Goal: Transaction & Acquisition: Book appointment/travel/reservation

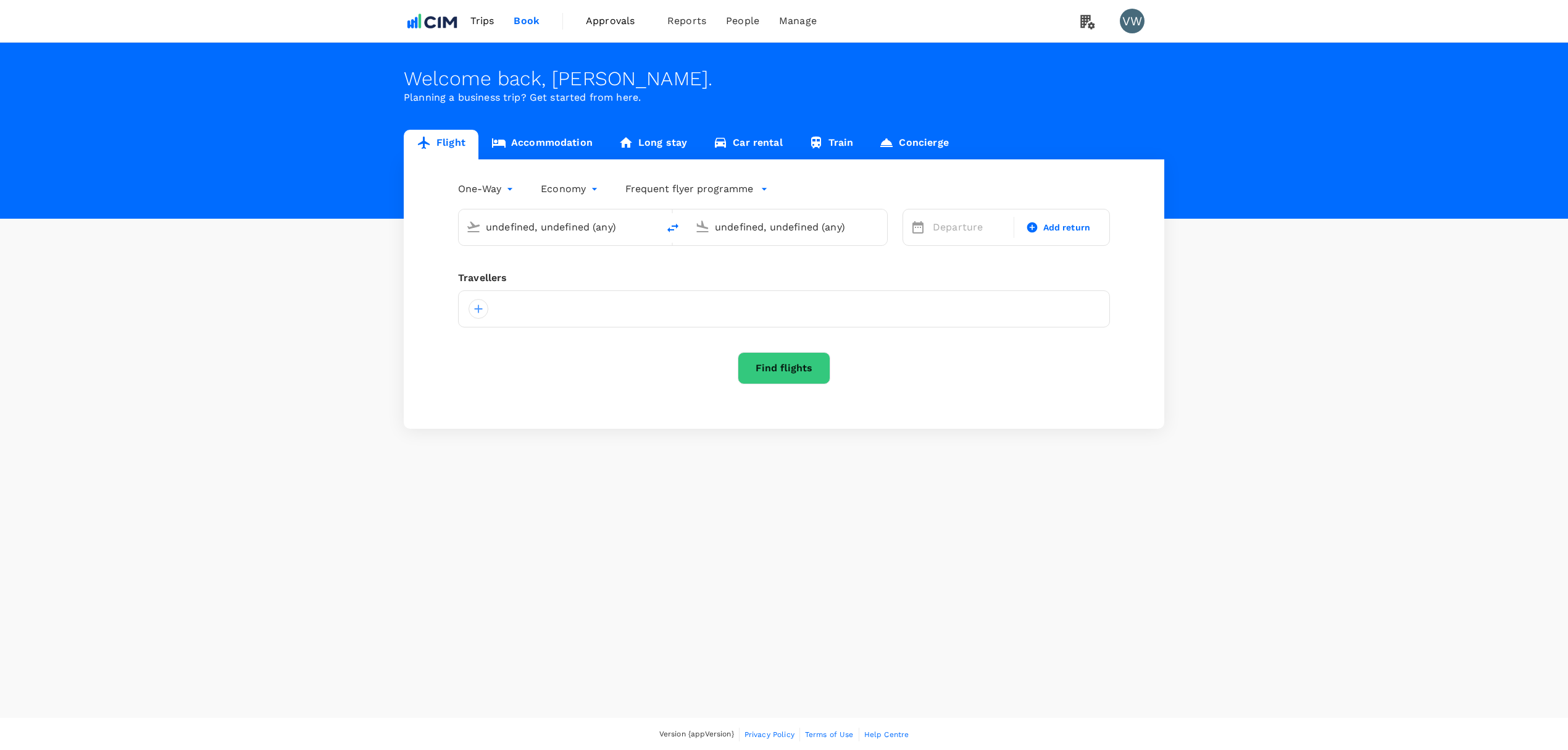
type input "London Heathrow (LHR)"
type input "[GEOGRAPHIC_DATA] (DUB)"
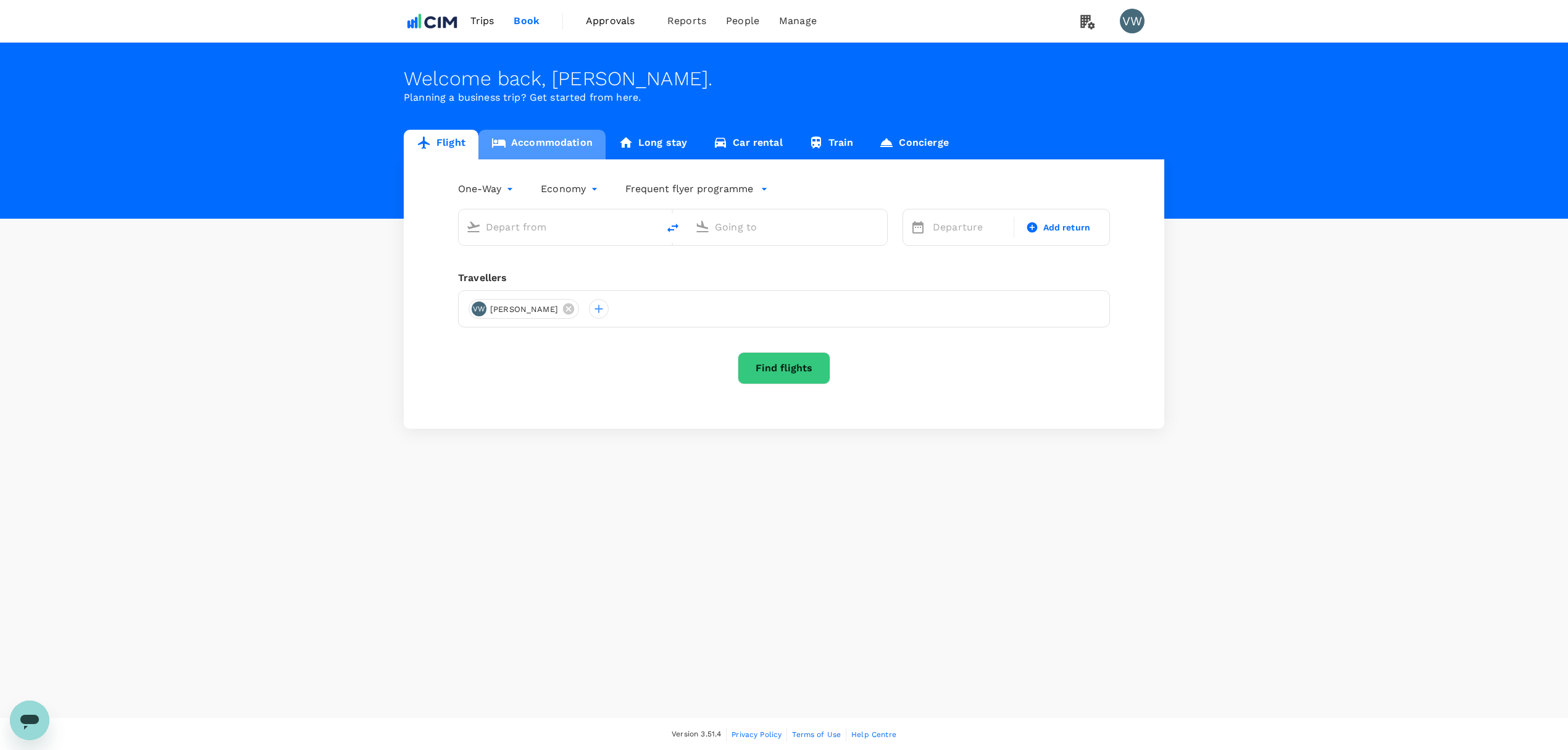
click at [549, 142] on link "Accommodation" at bounding box center [542, 144] width 127 height 30
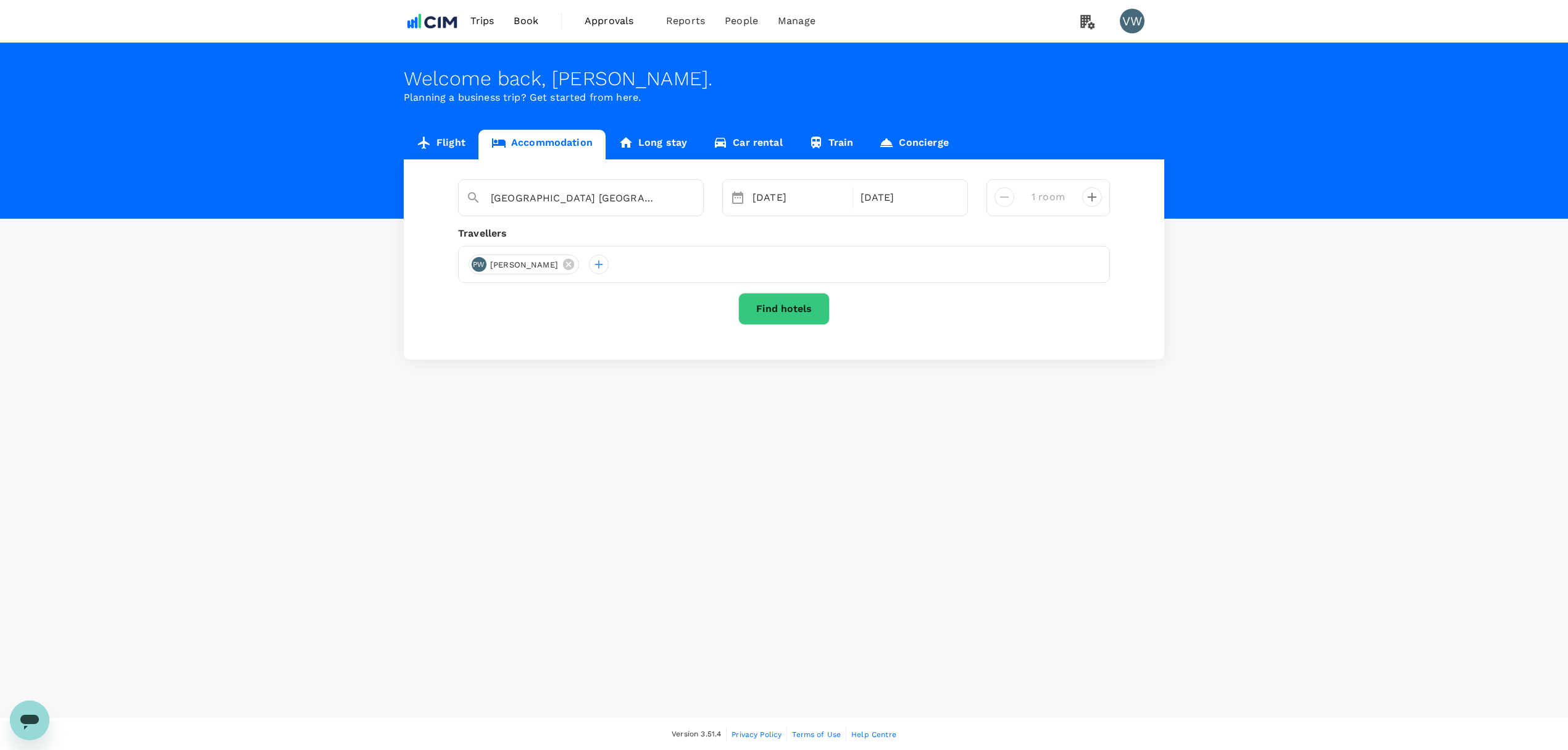
type input "[GEOGRAPHIC_DATA] [GEOGRAPHIC_DATA]"
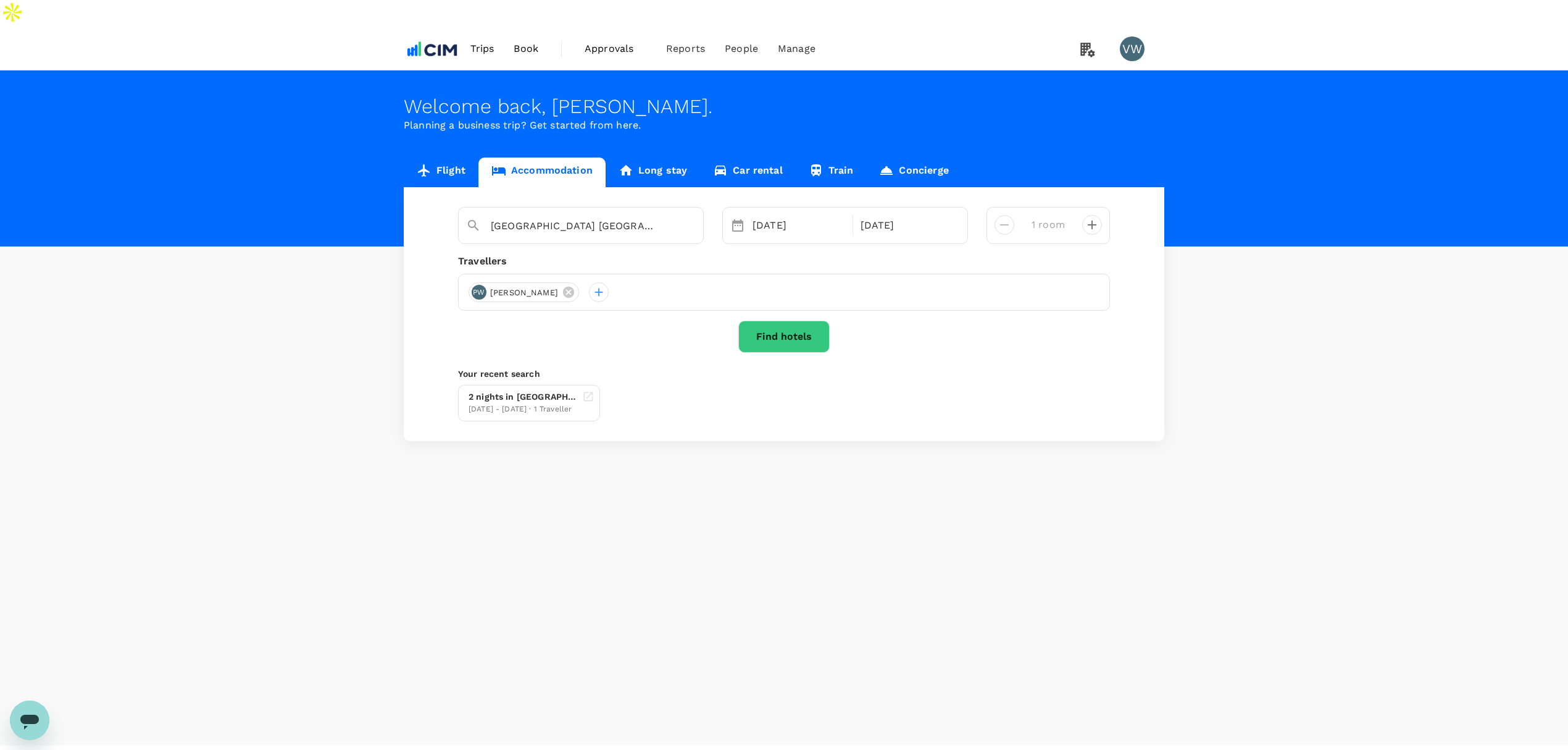
click at [561, 274] on div "PW [PERSON_NAME]" at bounding box center [783, 292] width 652 height 37
click at [752, 321] on button "Find hotels" at bounding box center [784, 337] width 91 height 32
click at [794, 213] on div "[DATE]" at bounding box center [799, 225] width 103 height 25
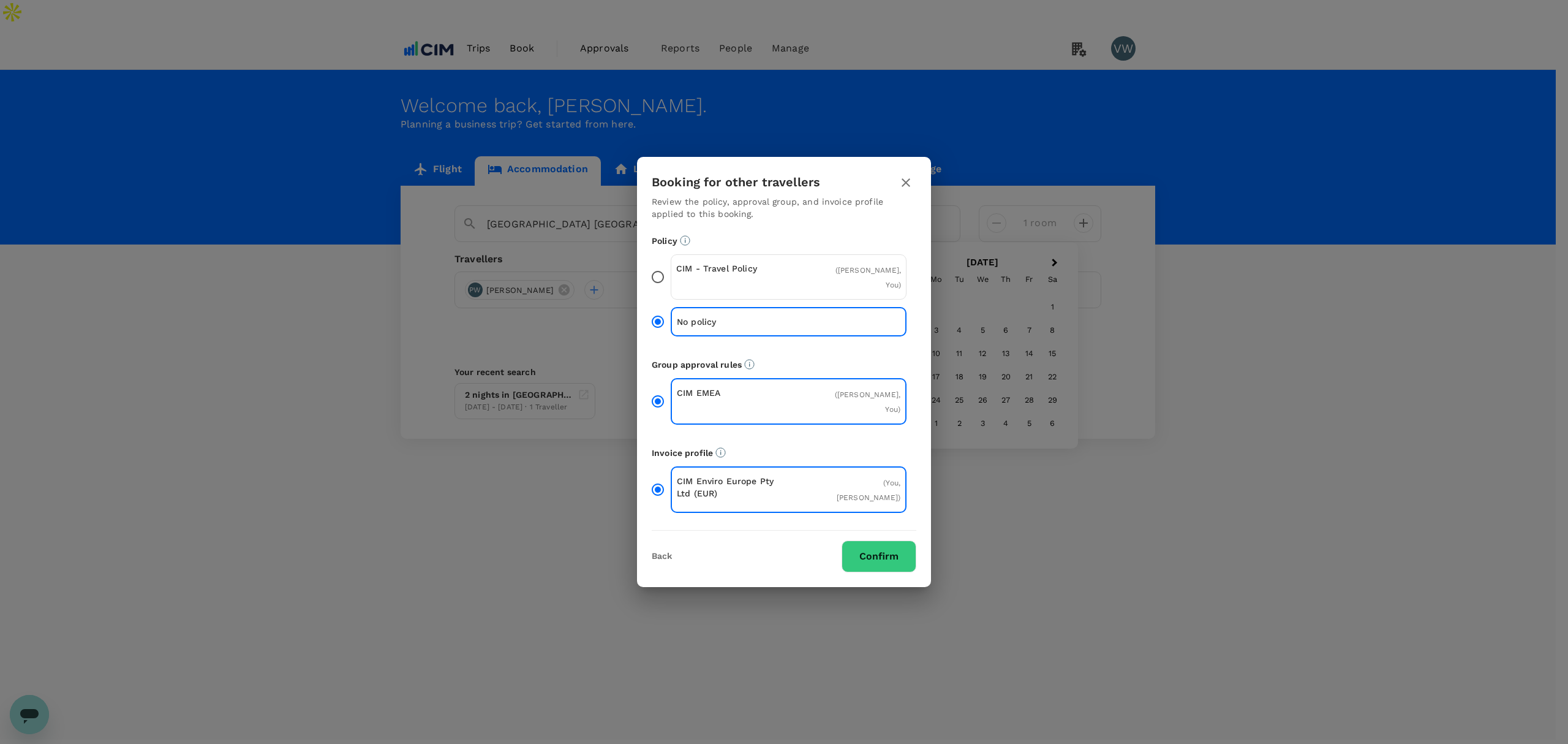
click at [902, 190] on icon "button" at bounding box center [906, 182] width 14 height 14
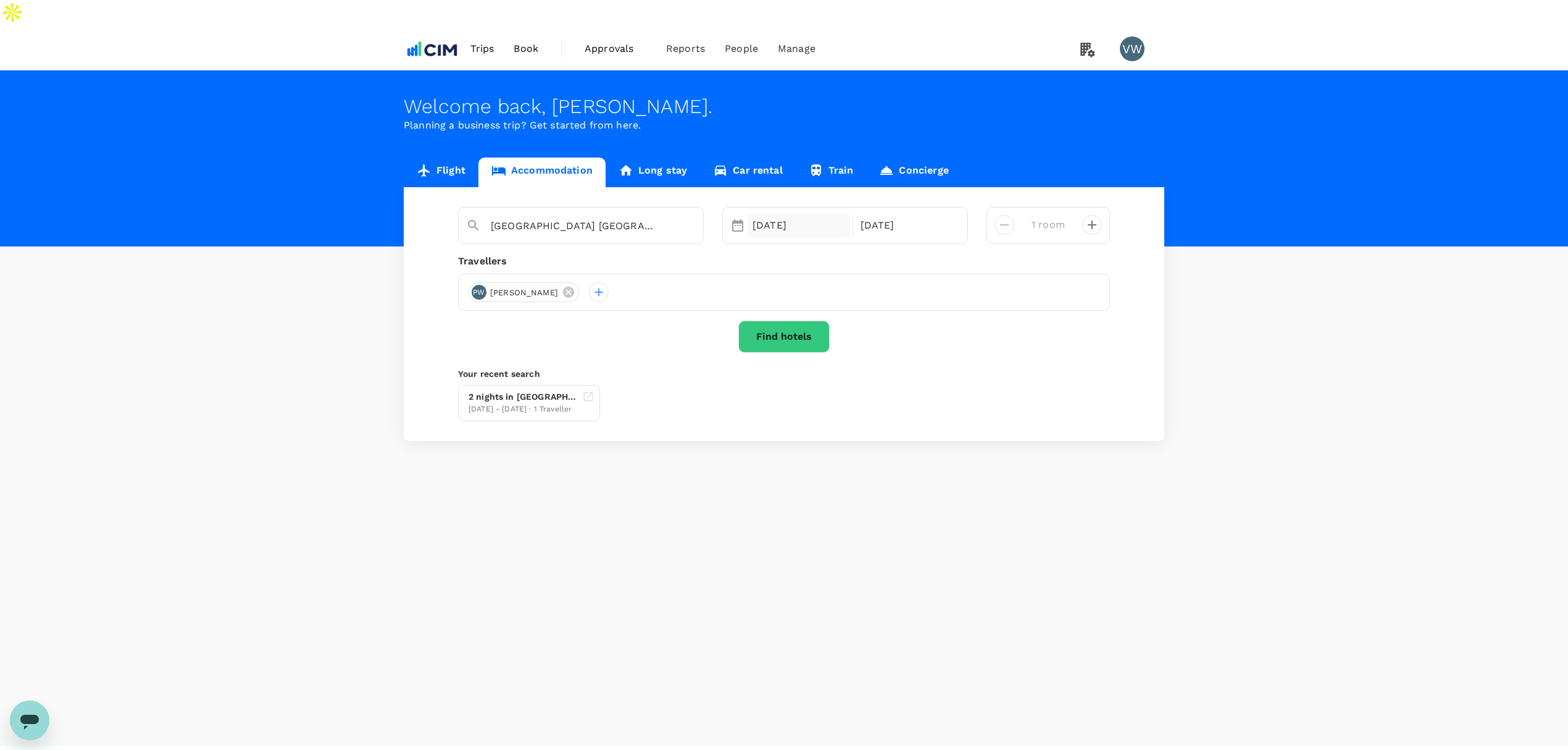
click at [793, 213] on div "01 Oct" at bounding box center [799, 225] width 103 height 25
click at [796, 298] on div "30" at bounding box center [794, 309] width 23 height 23
click at [954, 109] on div "Welcome back , Vicki . Planning a business trip? Get started from here." at bounding box center [784, 158] width 1568 height 176
click at [804, 321] on button "Find hotels" at bounding box center [784, 337] width 91 height 32
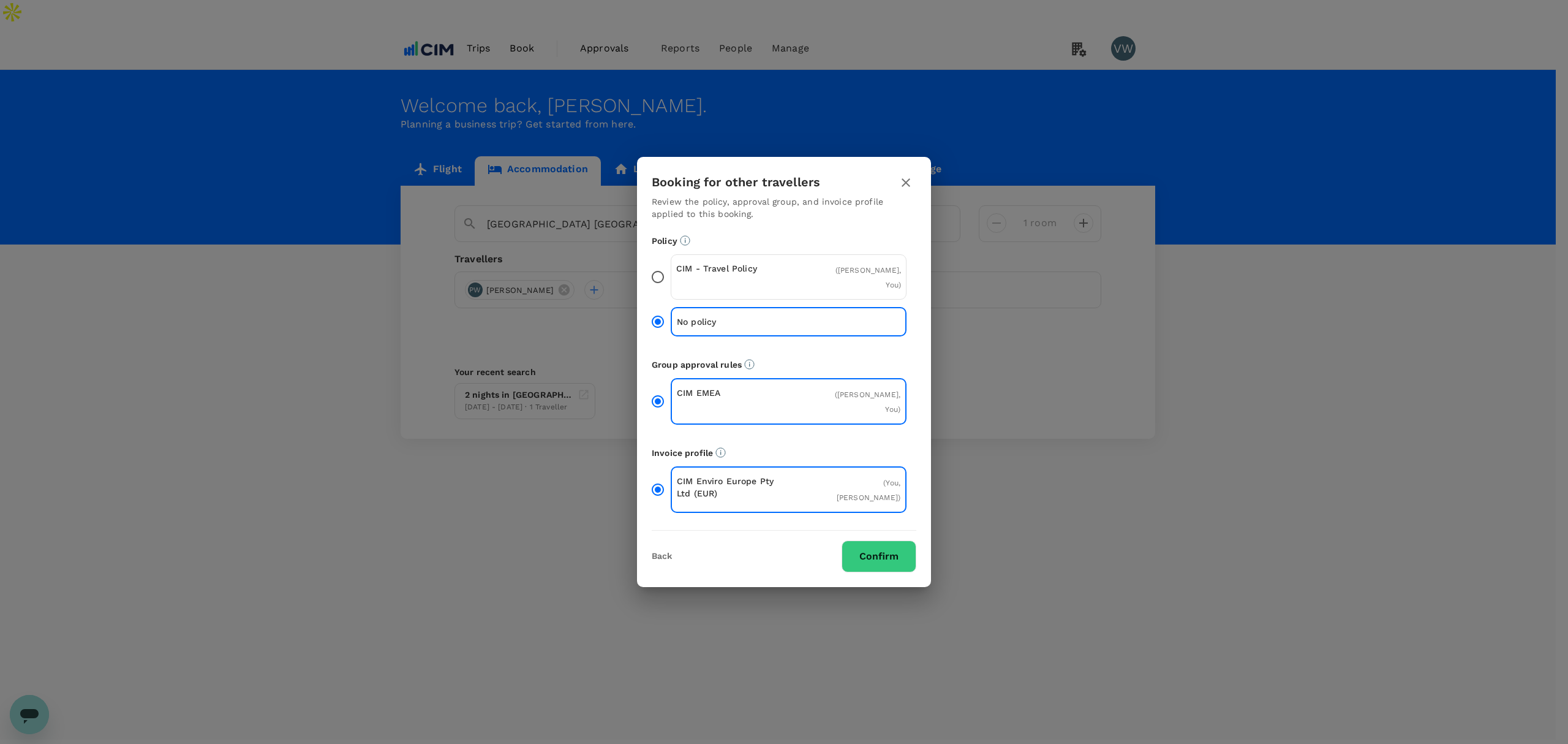
click at [881, 540] on button "Confirm" at bounding box center [879, 556] width 75 height 32
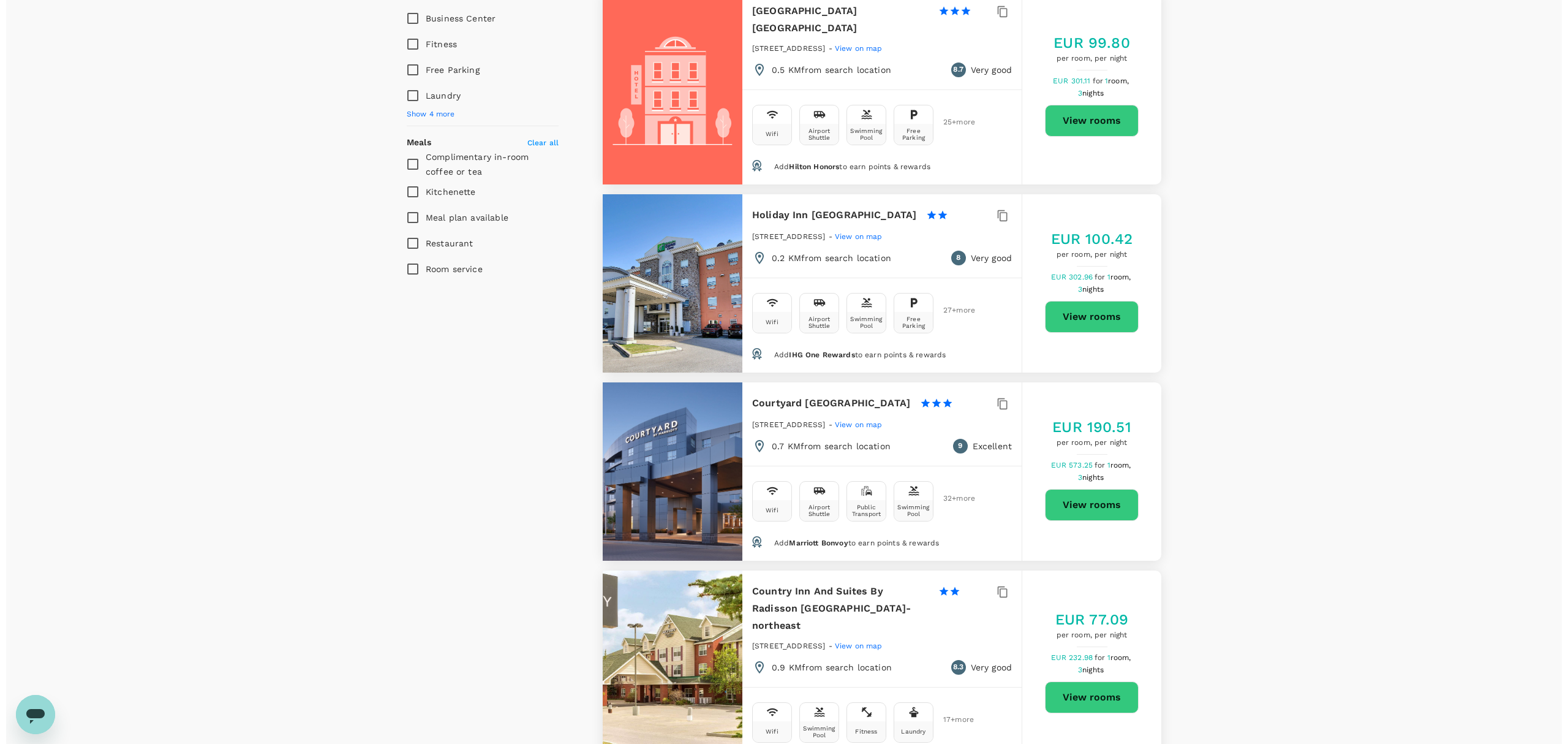
scroll to position [735, 0]
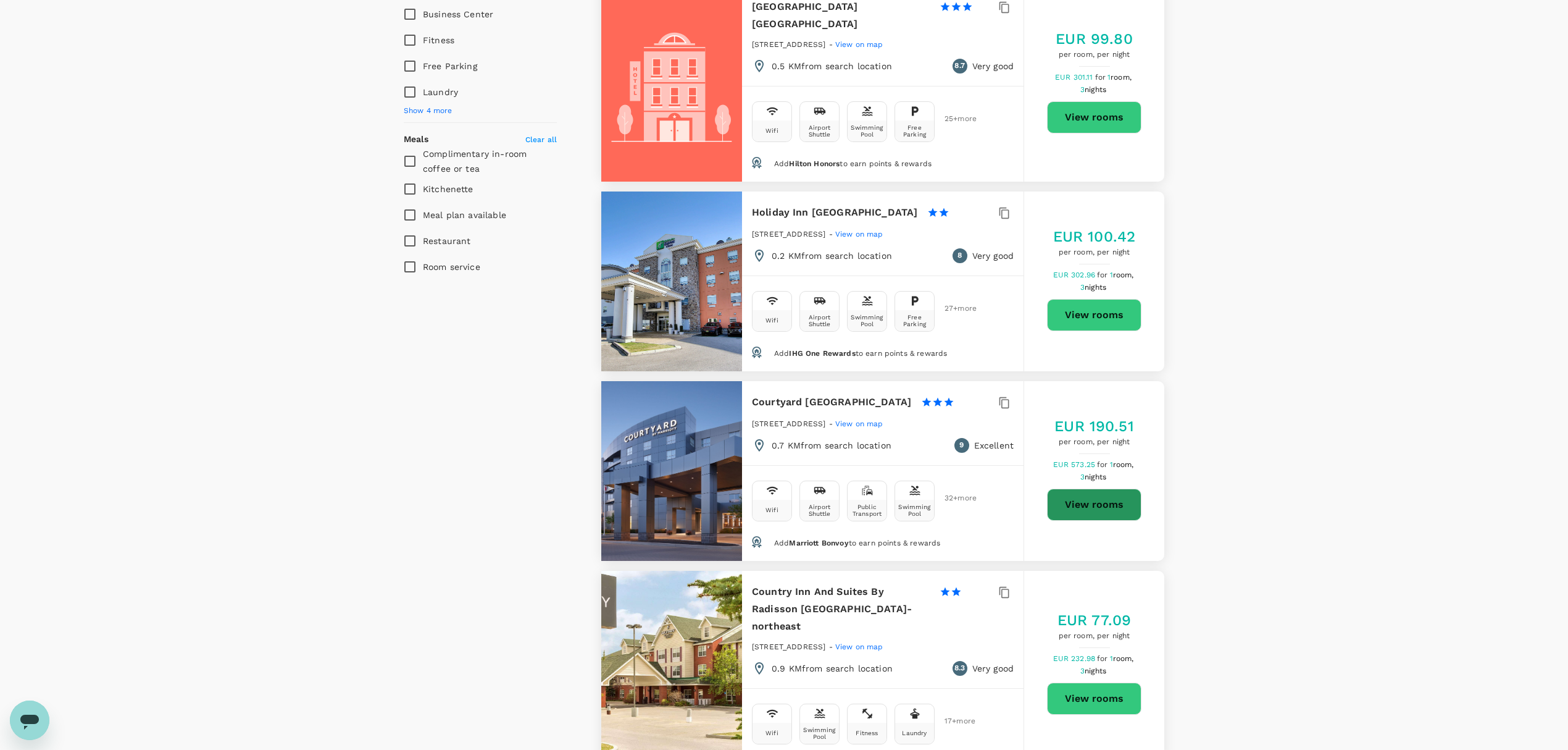
click at [1077, 489] on button "View rooms" at bounding box center [1094, 505] width 95 height 32
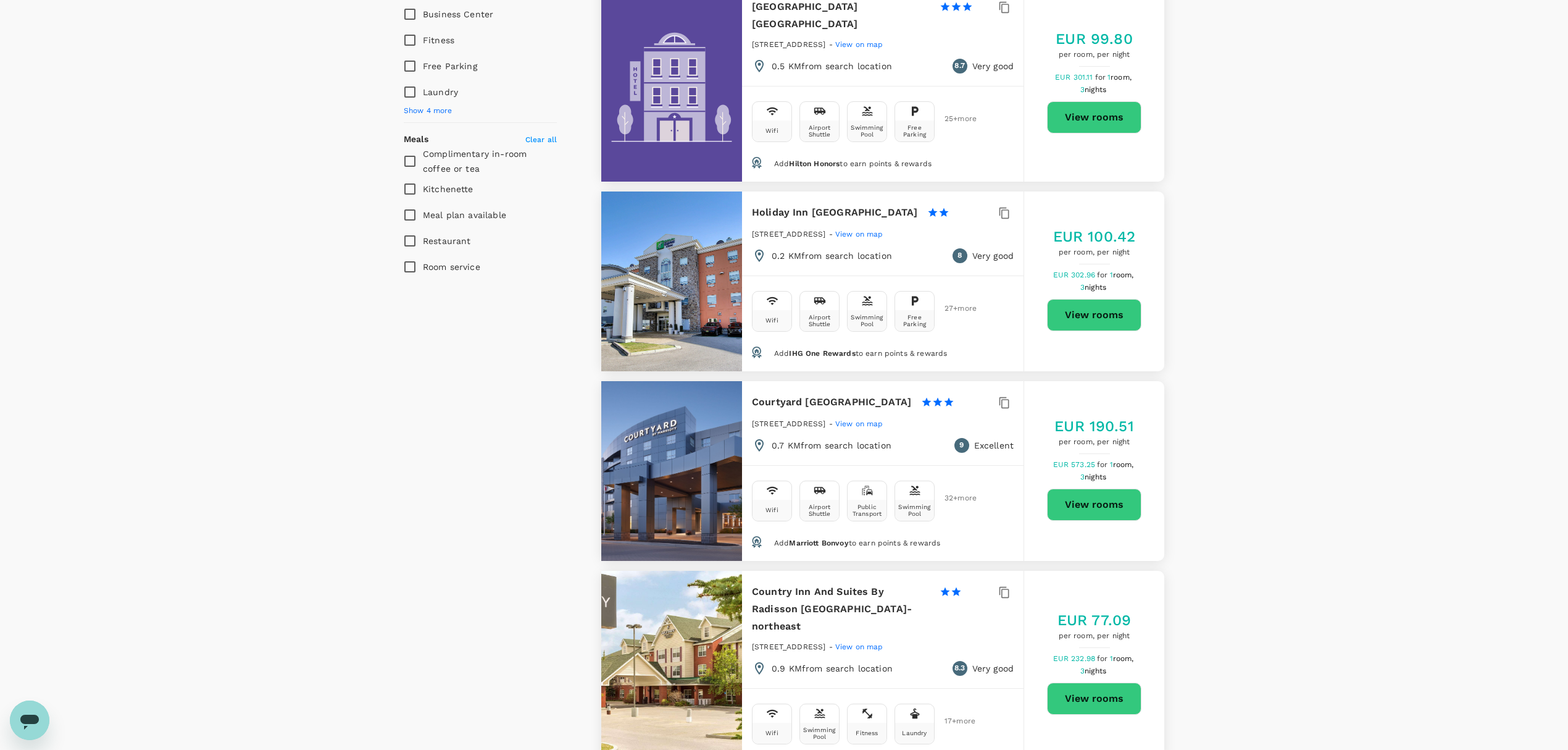
drag, startPoint x: 752, startPoint y: 367, endPoint x: 848, endPoint y: 364, distance: 96.0
click at [826, 420] on span "2500 48th Ave Ne, Calgary" at bounding box center [789, 424] width 74 height 9
copy span "2500 48th Ave Ne, Calgary"
type input "198"
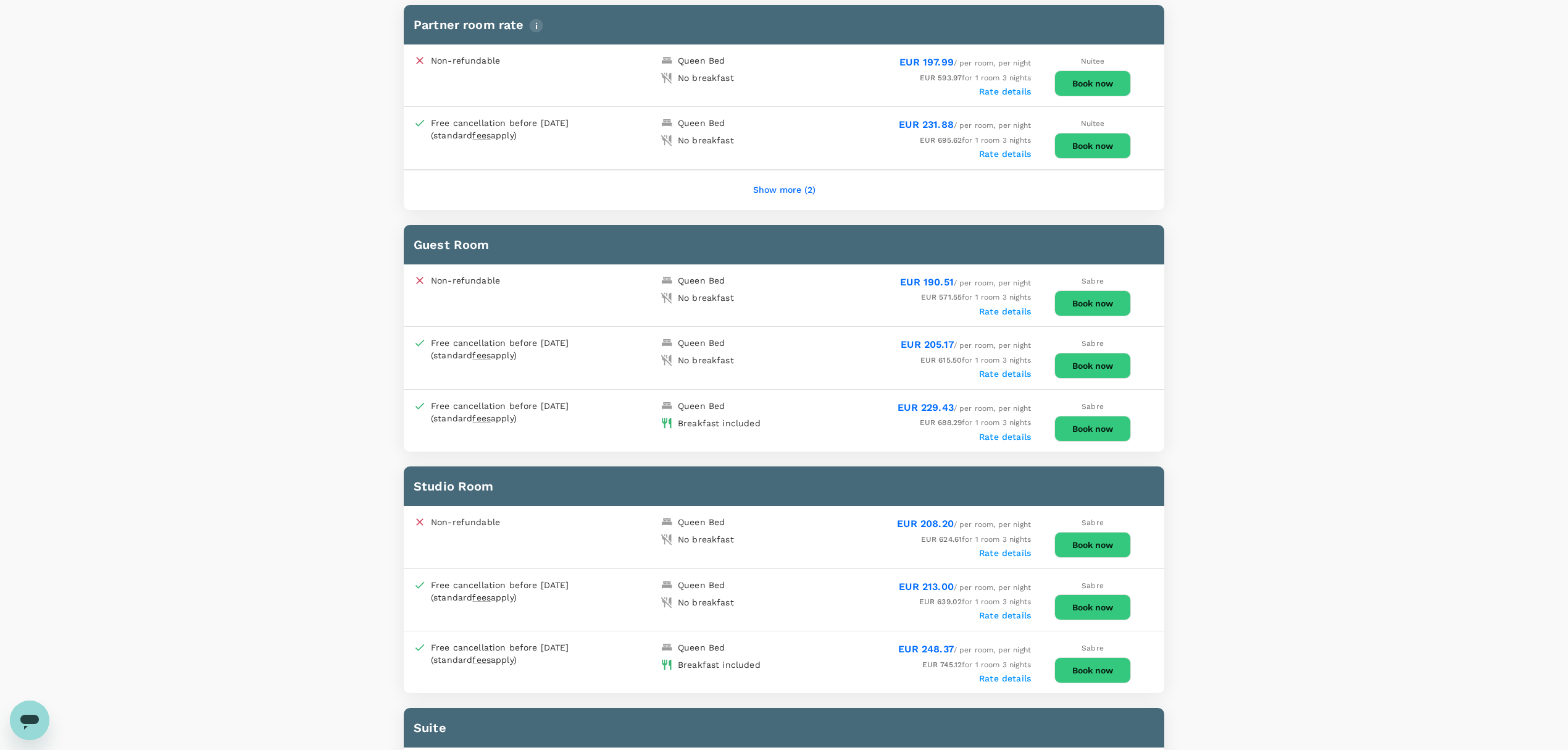
scroll to position [494, 0]
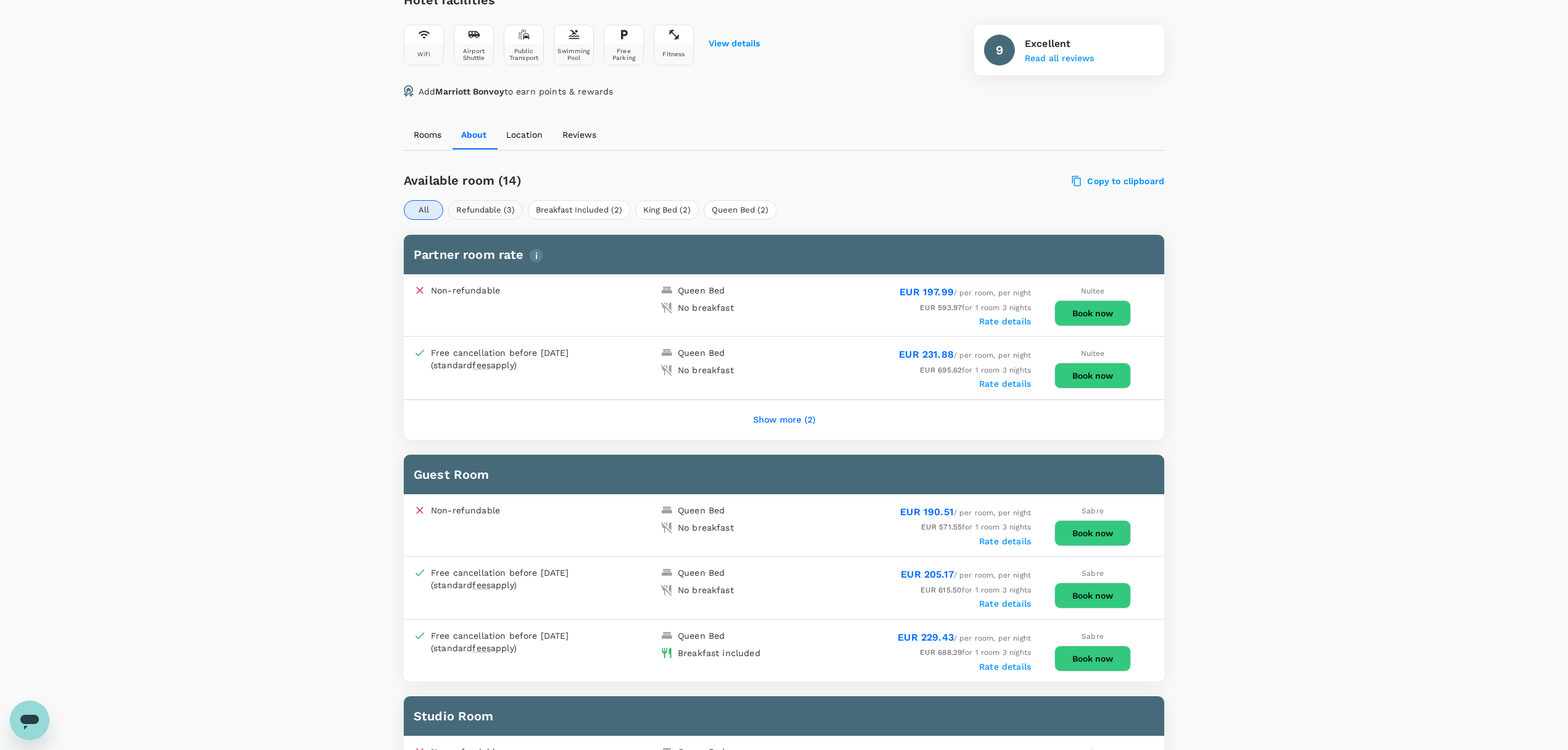
click at [465, 200] on button "Refundable (3)" at bounding box center [485, 209] width 75 height 20
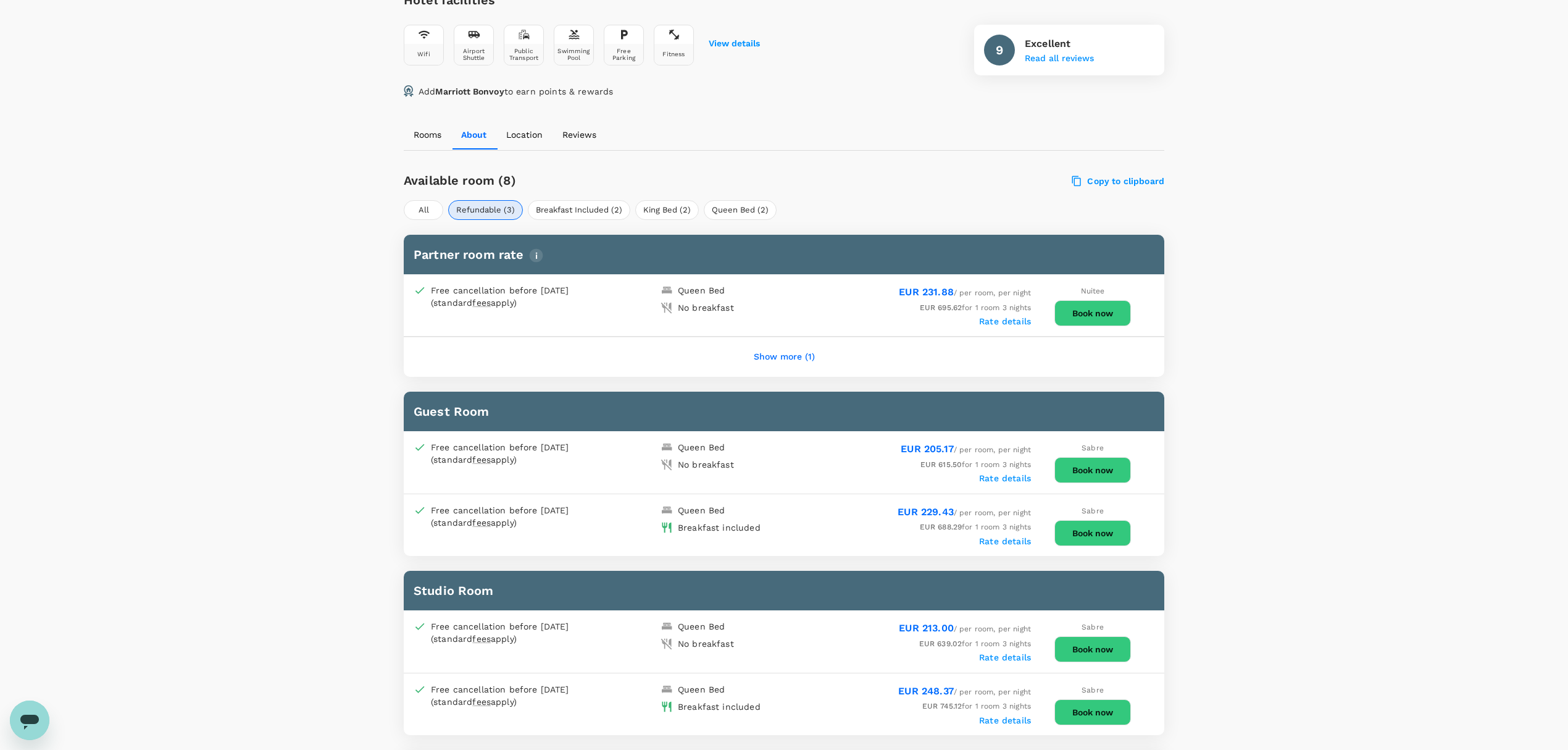
click at [779, 343] on button "Show more (1)" at bounding box center [784, 357] width 95 height 30
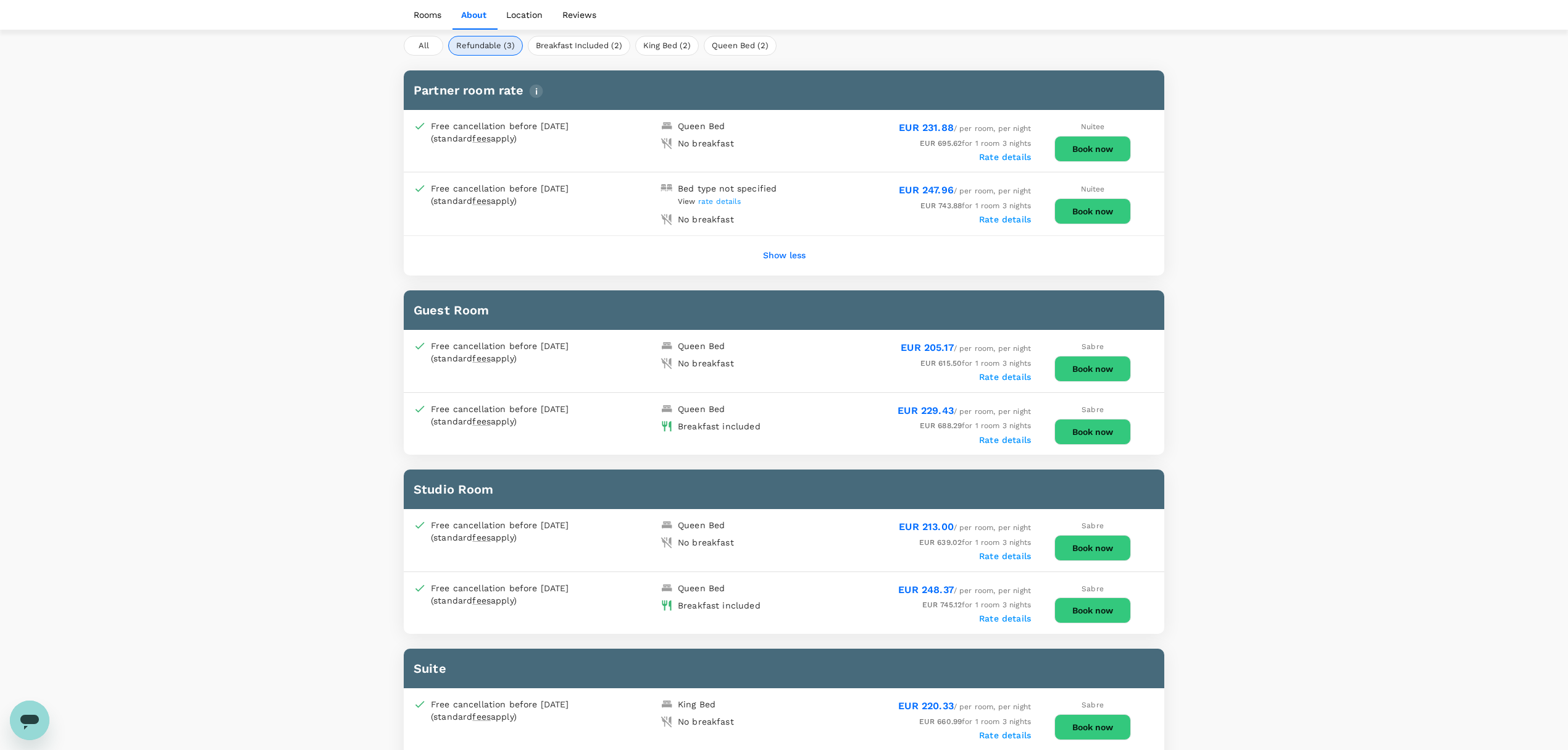
scroll to position [741, 0]
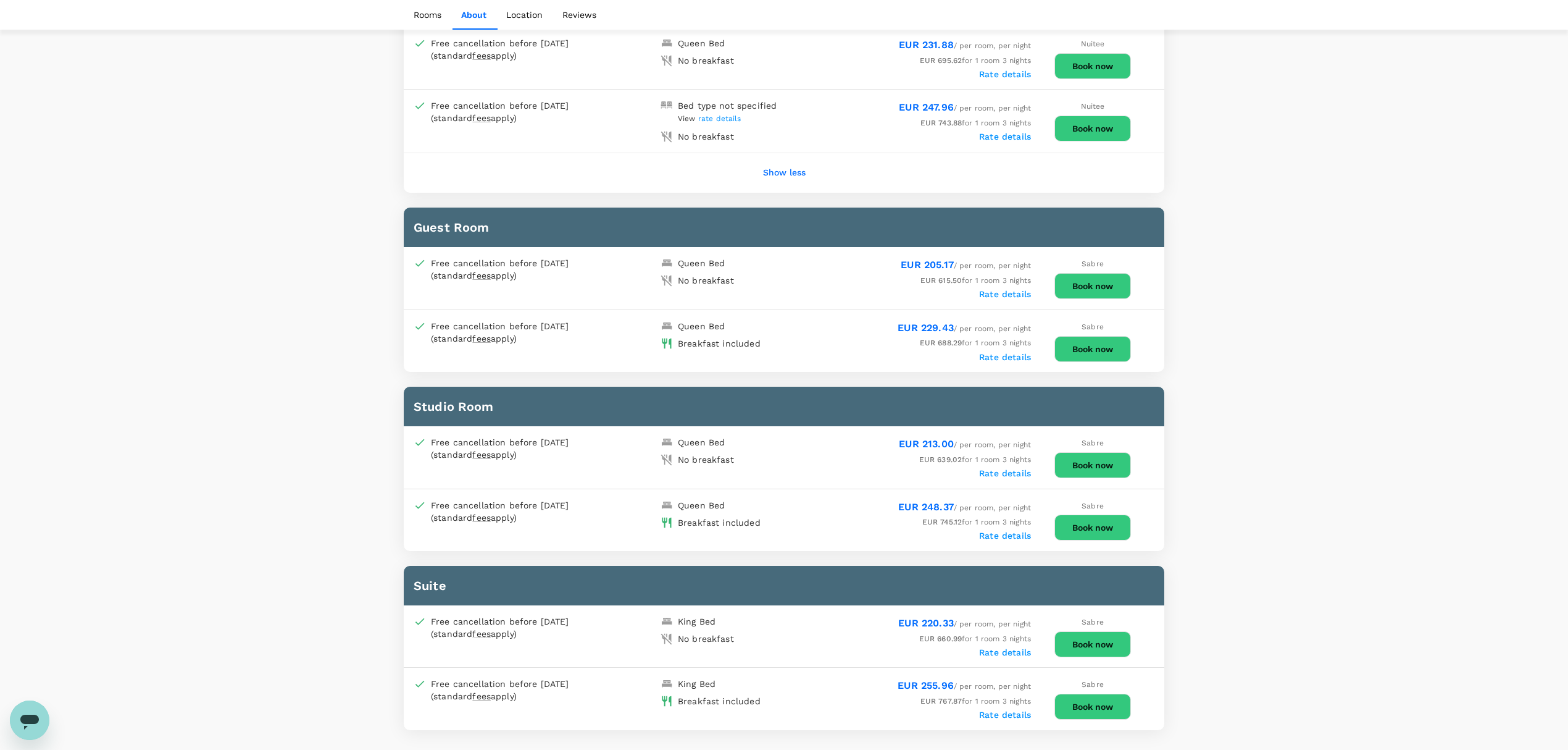
click at [1093, 336] on button "Book now" at bounding box center [1092, 349] width 76 height 26
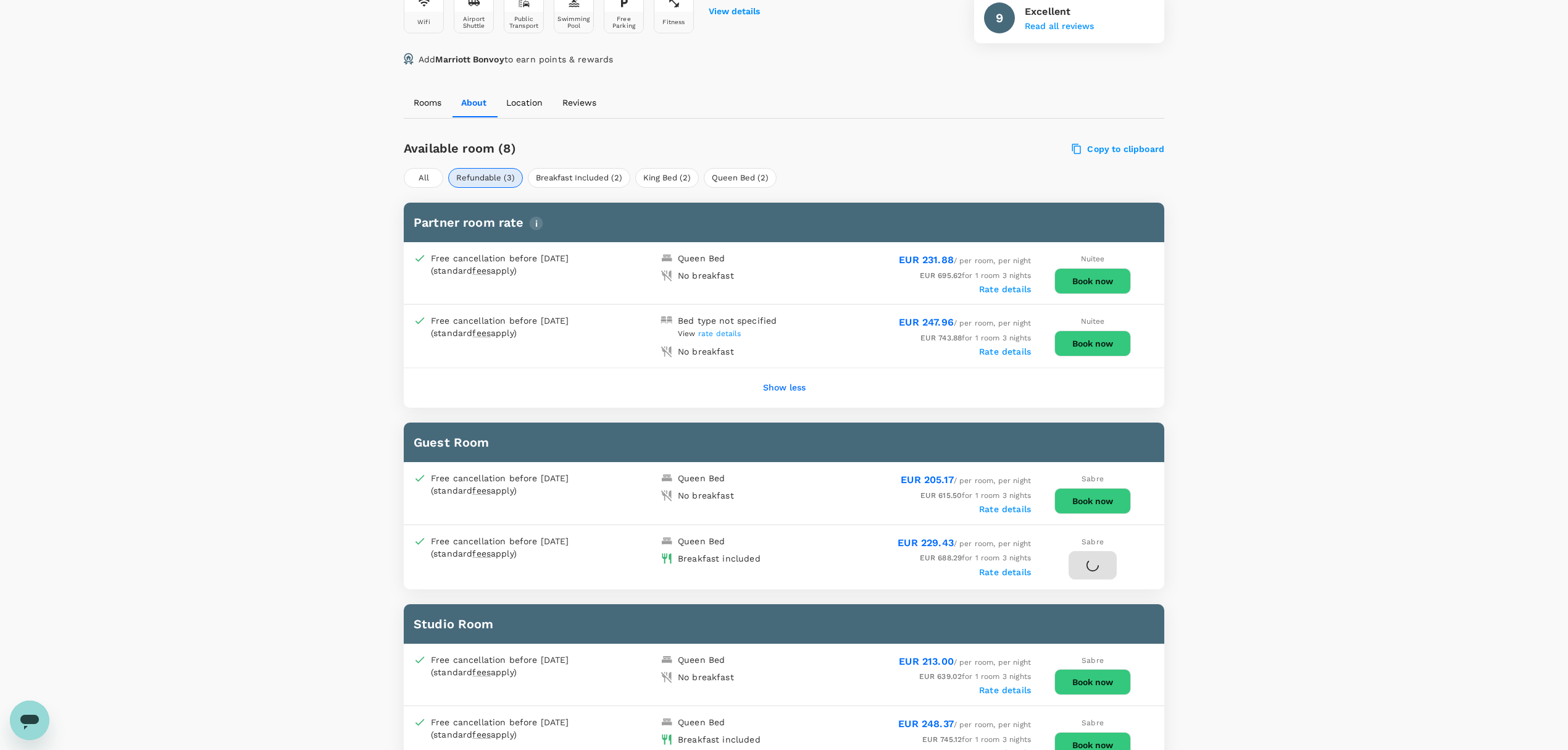
scroll to position [329, 0]
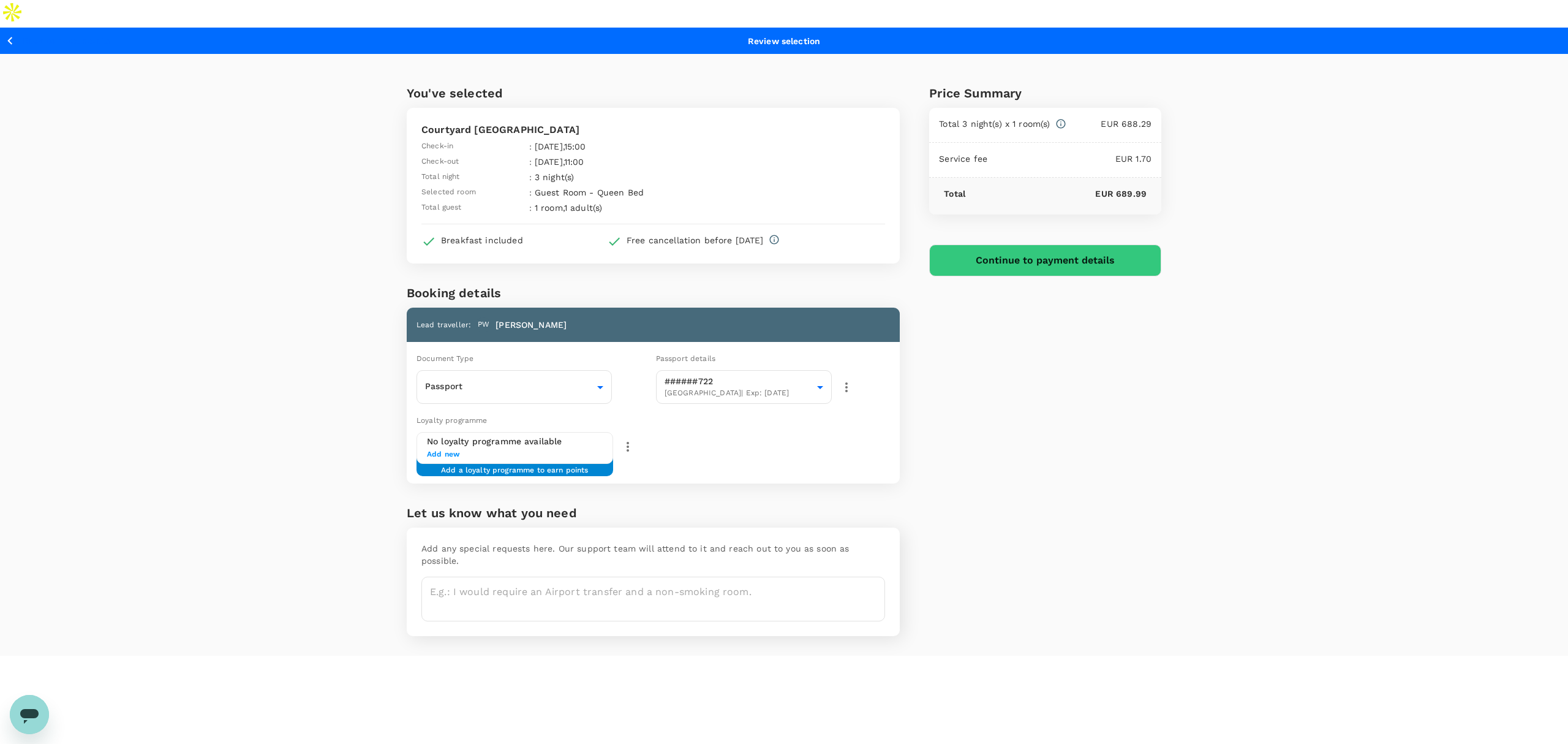
click at [990, 244] on button "Continue to payment details" at bounding box center [1045, 260] width 232 height 32
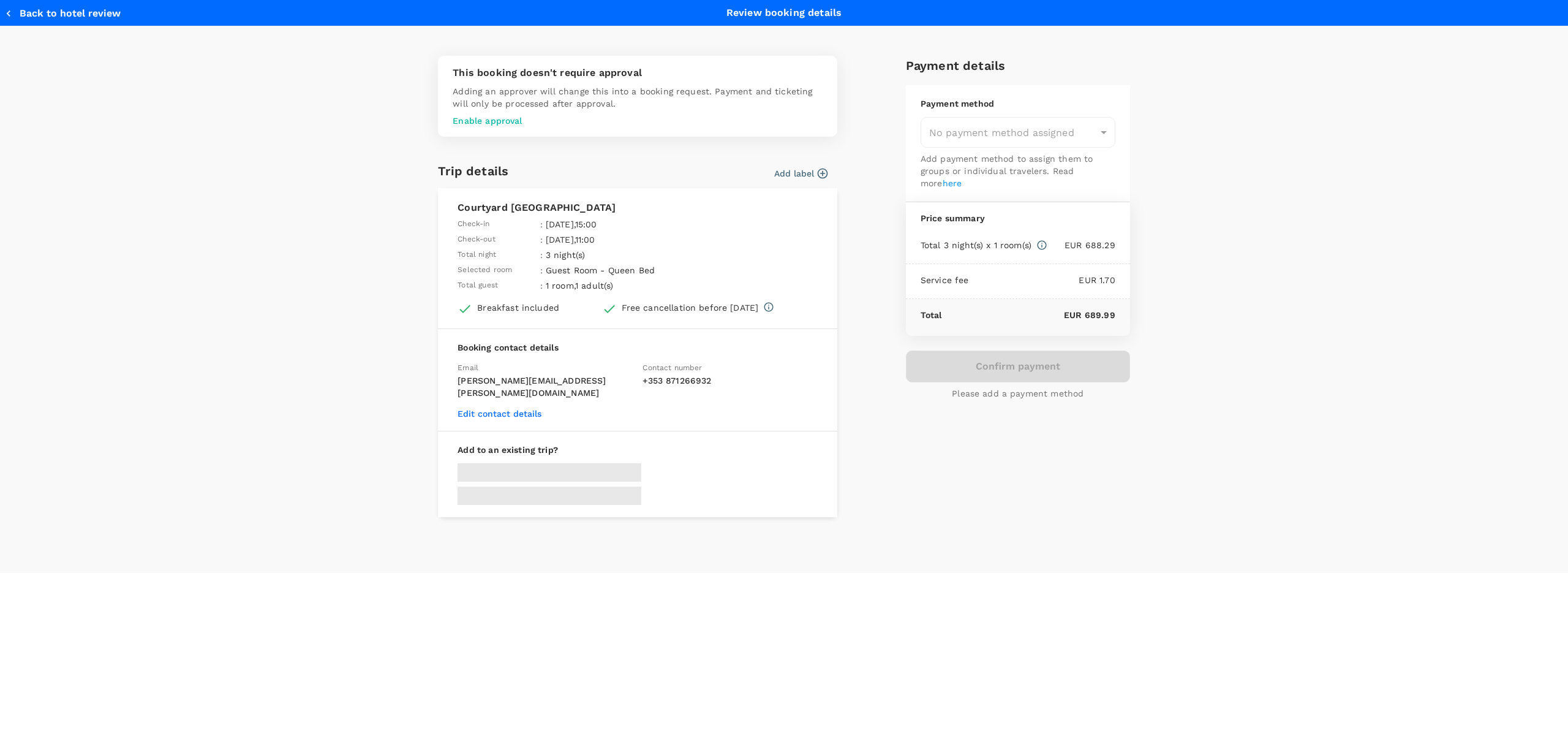
type input "9d5de3ff-3368-4803-a68f-91d504ca2e7d"
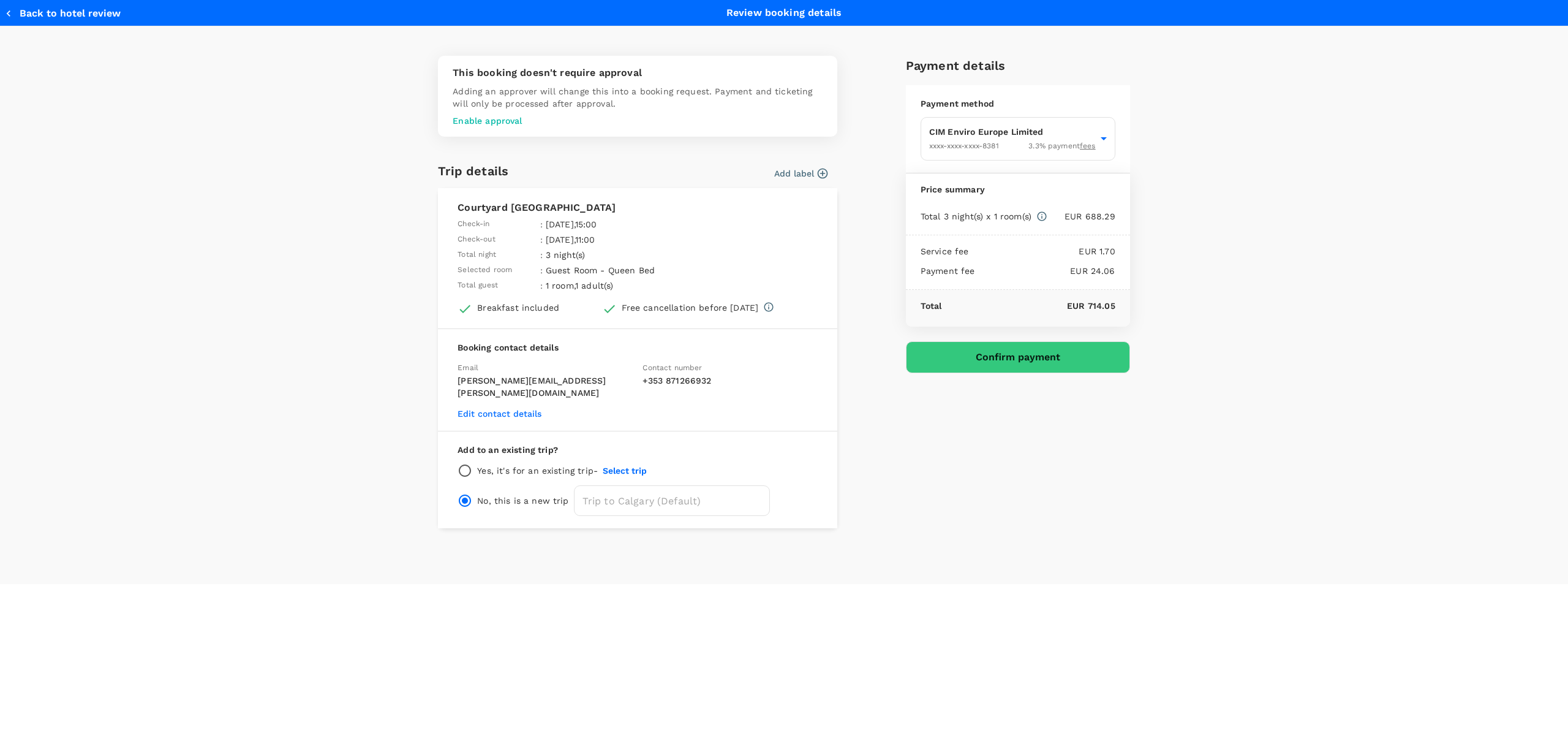
click at [804, 169] on button "Add label" at bounding box center [800, 173] width 53 height 12
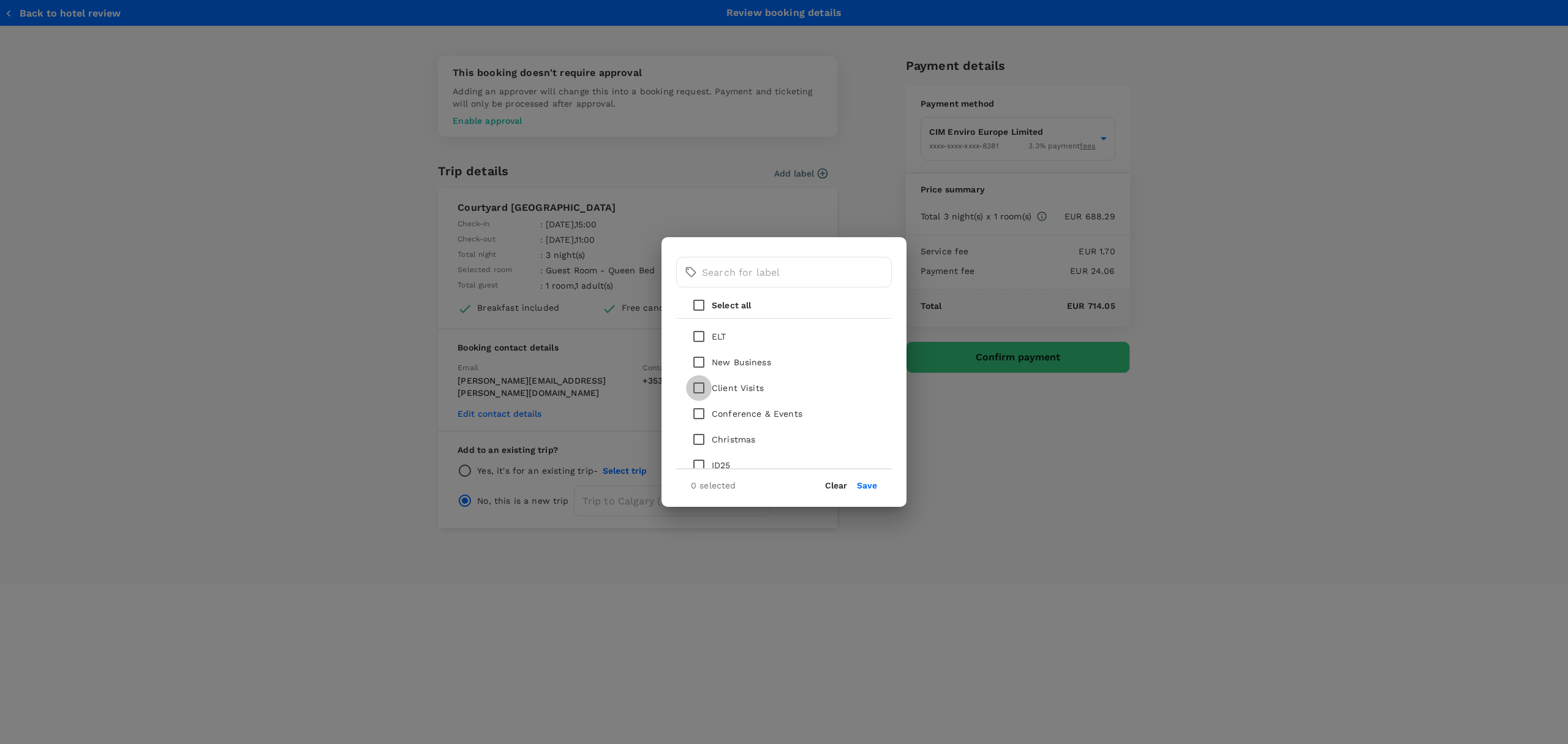
click at [697, 388] on input "checkbox" at bounding box center [698, 388] width 25 height 25
checkbox input "true"
click at [695, 411] on input "checkbox" at bounding box center [698, 414] width 25 height 25
click at [699, 409] on input "checkbox" at bounding box center [698, 414] width 25 height 25
checkbox input "false"
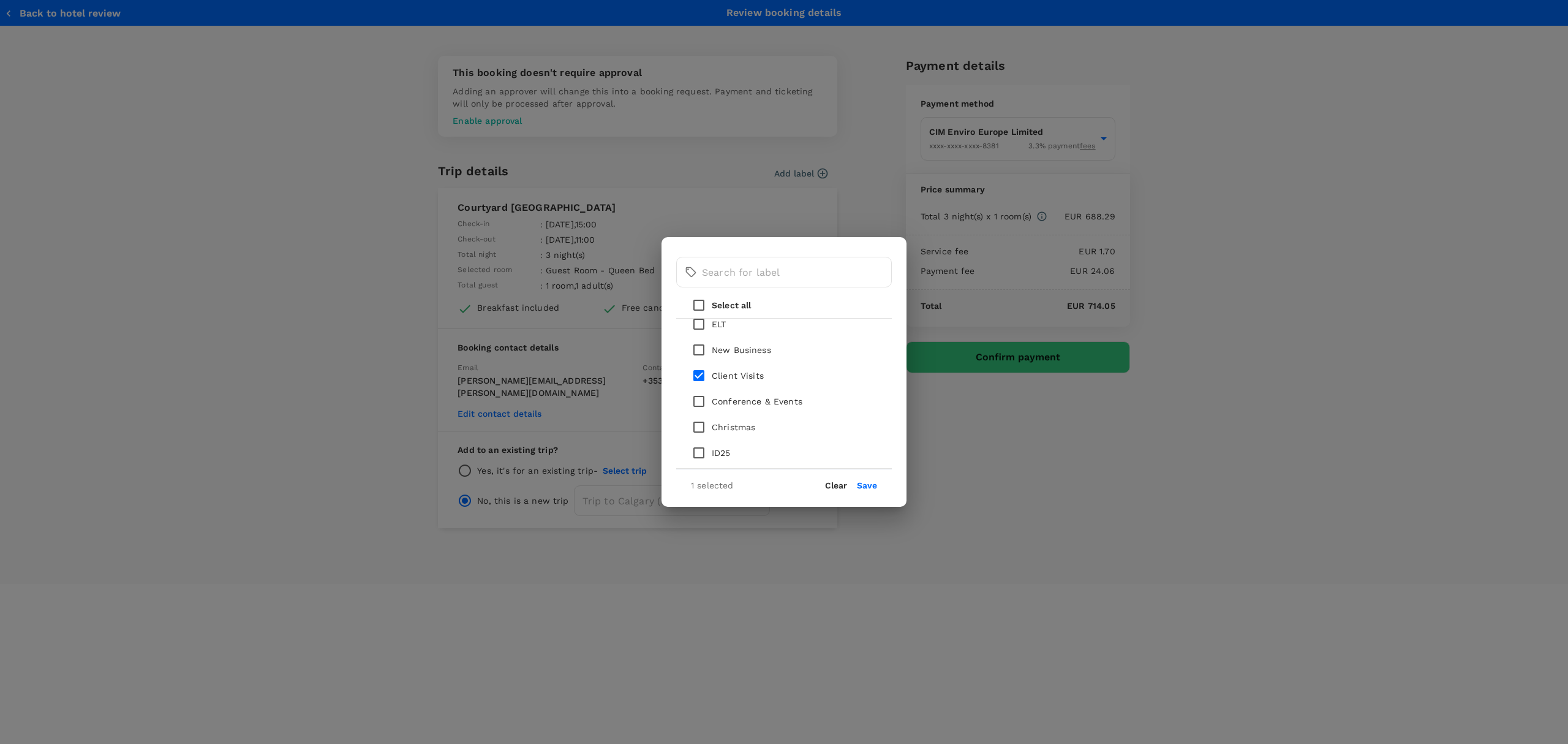
scroll to position [14, 0]
click at [870, 489] on button "Save" at bounding box center [866, 485] width 20 height 10
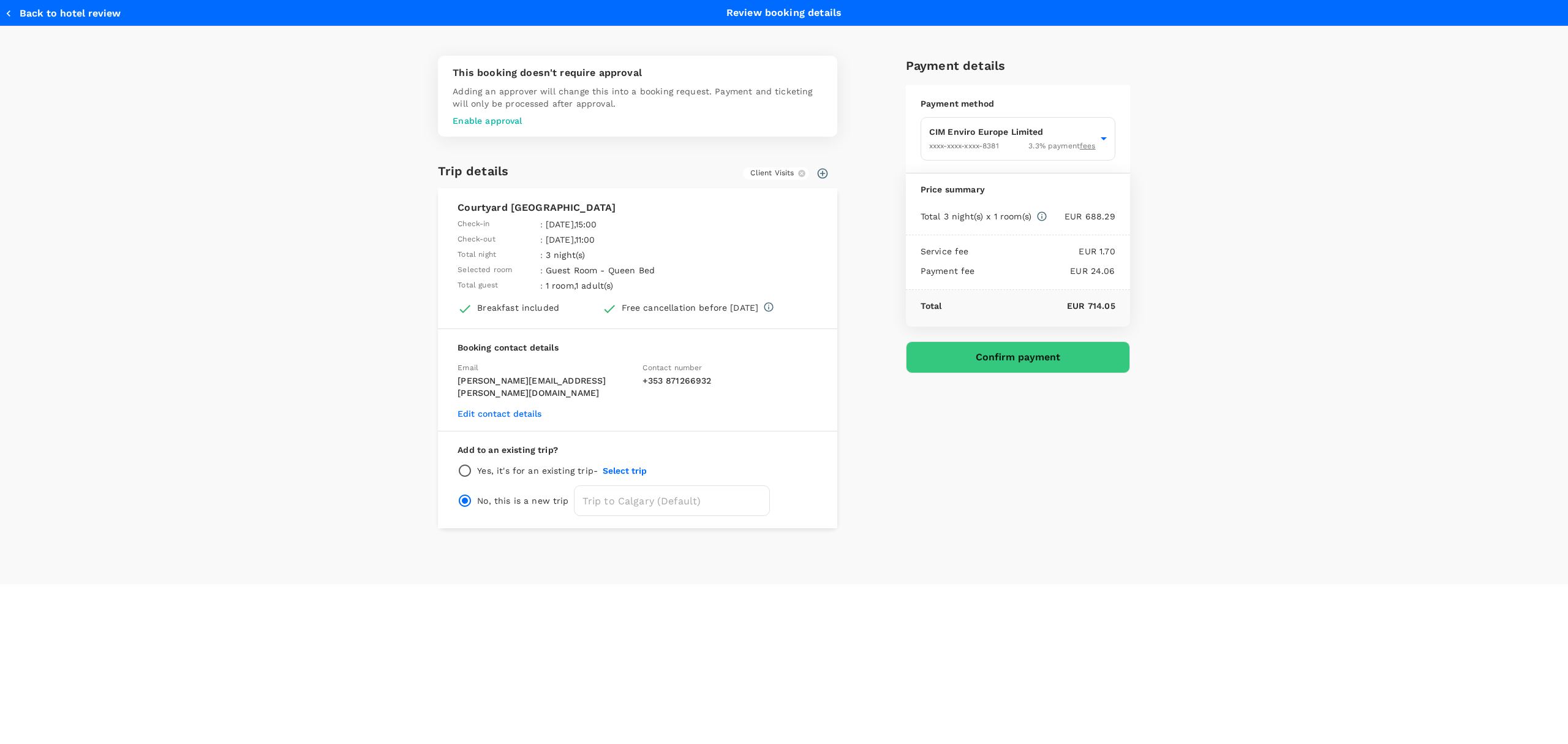
click at [1007, 358] on button "Confirm payment" at bounding box center [1018, 357] width 224 height 32
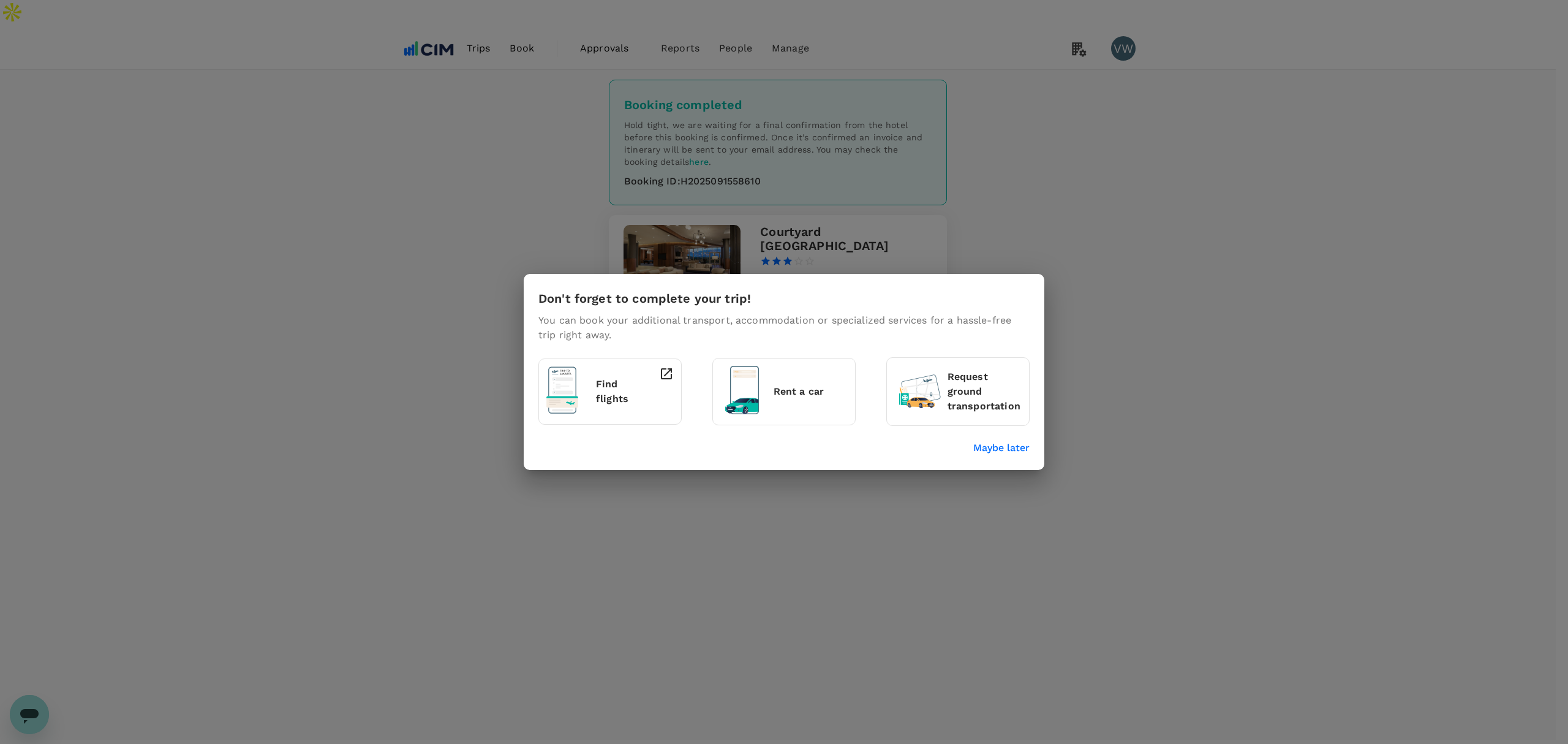
click at [1007, 449] on p "Maybe later" at bounding box center [1002, 448] width 56 height 14
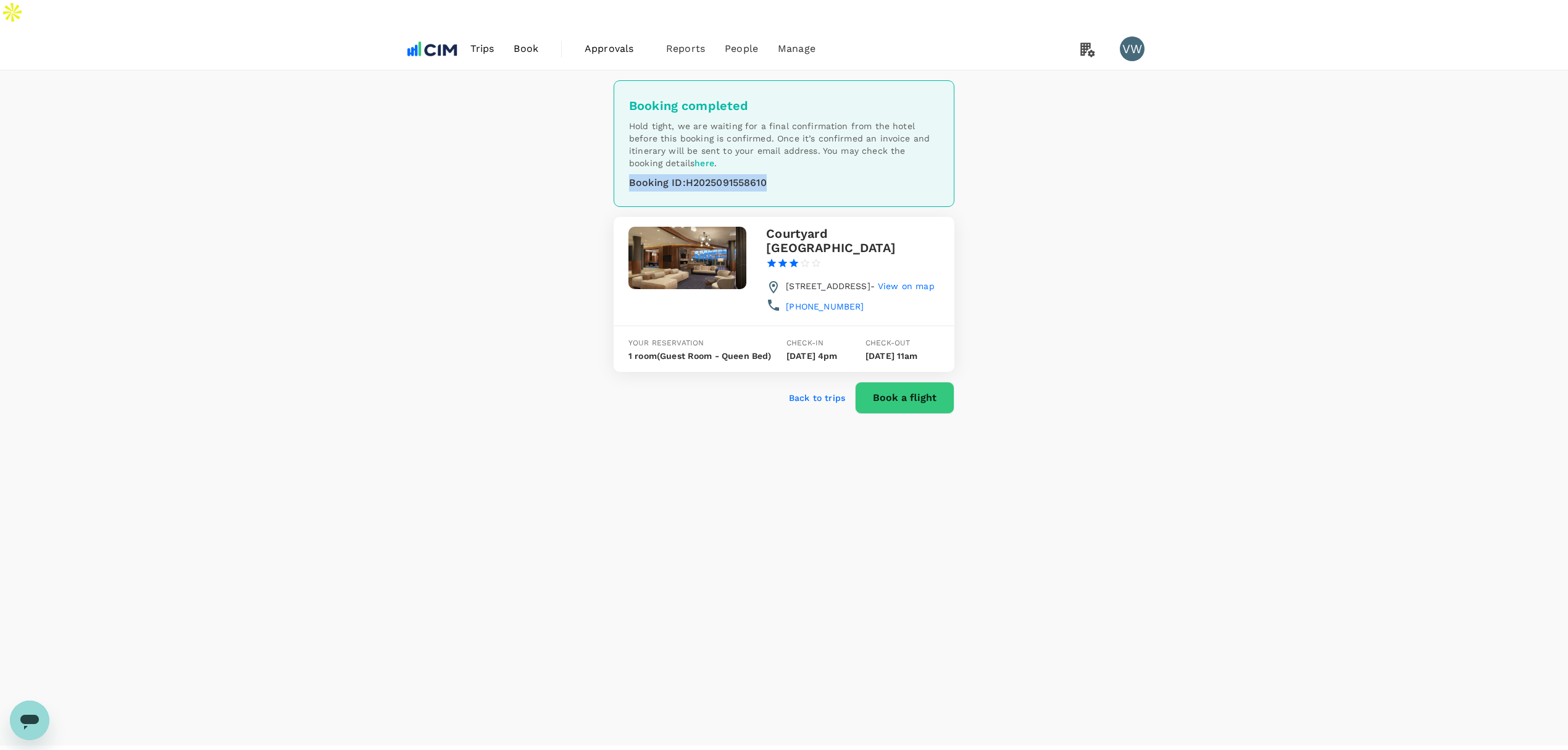
drag, startPoint x: 630, startPoint y: 156, endPoint x: 774, endPoint y: 149, distance: 144.2
click at [774, 174] on div "Booking ID : H2025091558610" at bounding box center [784, 183] width 310 height 18
copy div "Booking ID : H2025091558610"
